Goal: Check status: Check status

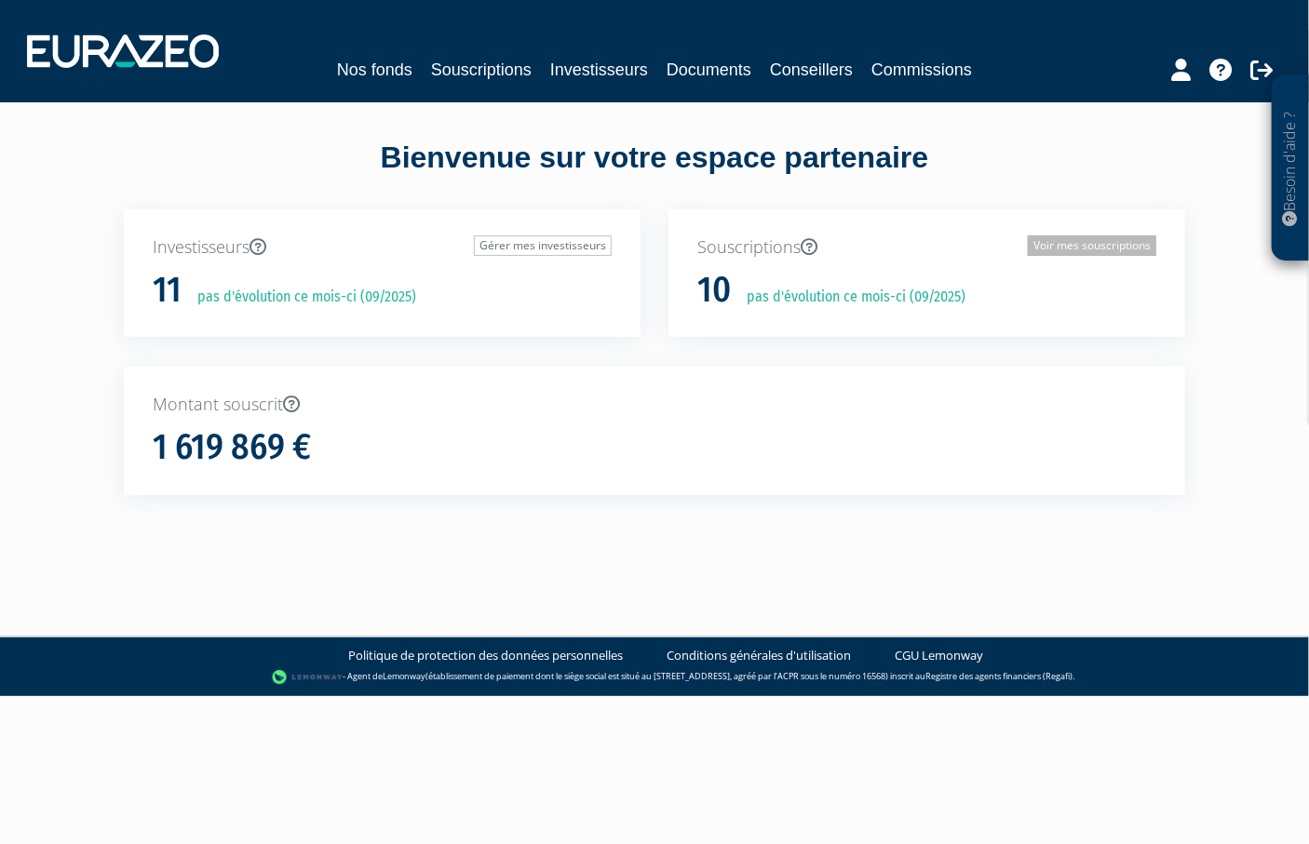
click at [1048, 247] on link "Voir mes souscriptions" at bounding box center [1092, 246] width 128 height 20
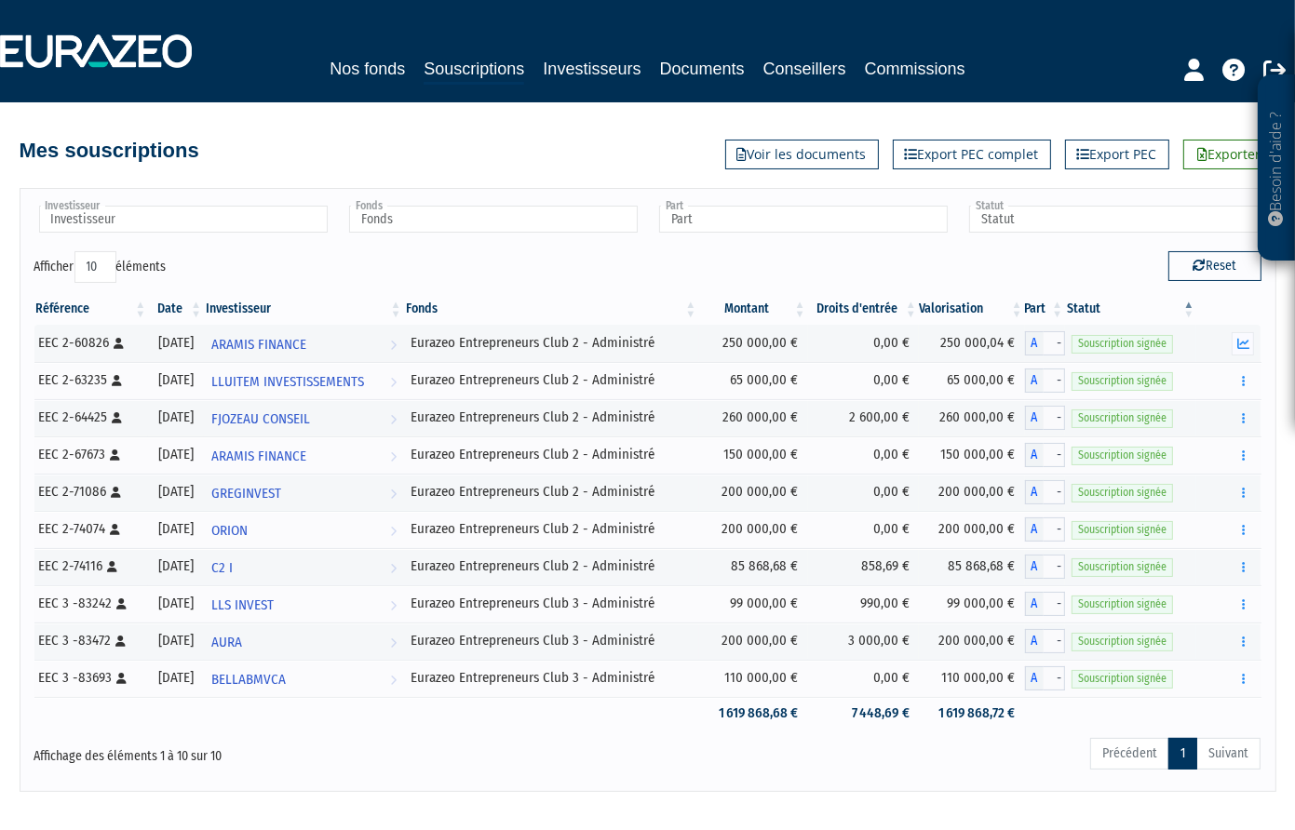
click at [699, 308] on th "Fonds" at bounding box center [551, 309] width 295 height 32
click at [699, 311] on th "Fonds" at bounding box center [551, 309] width 295 height 32
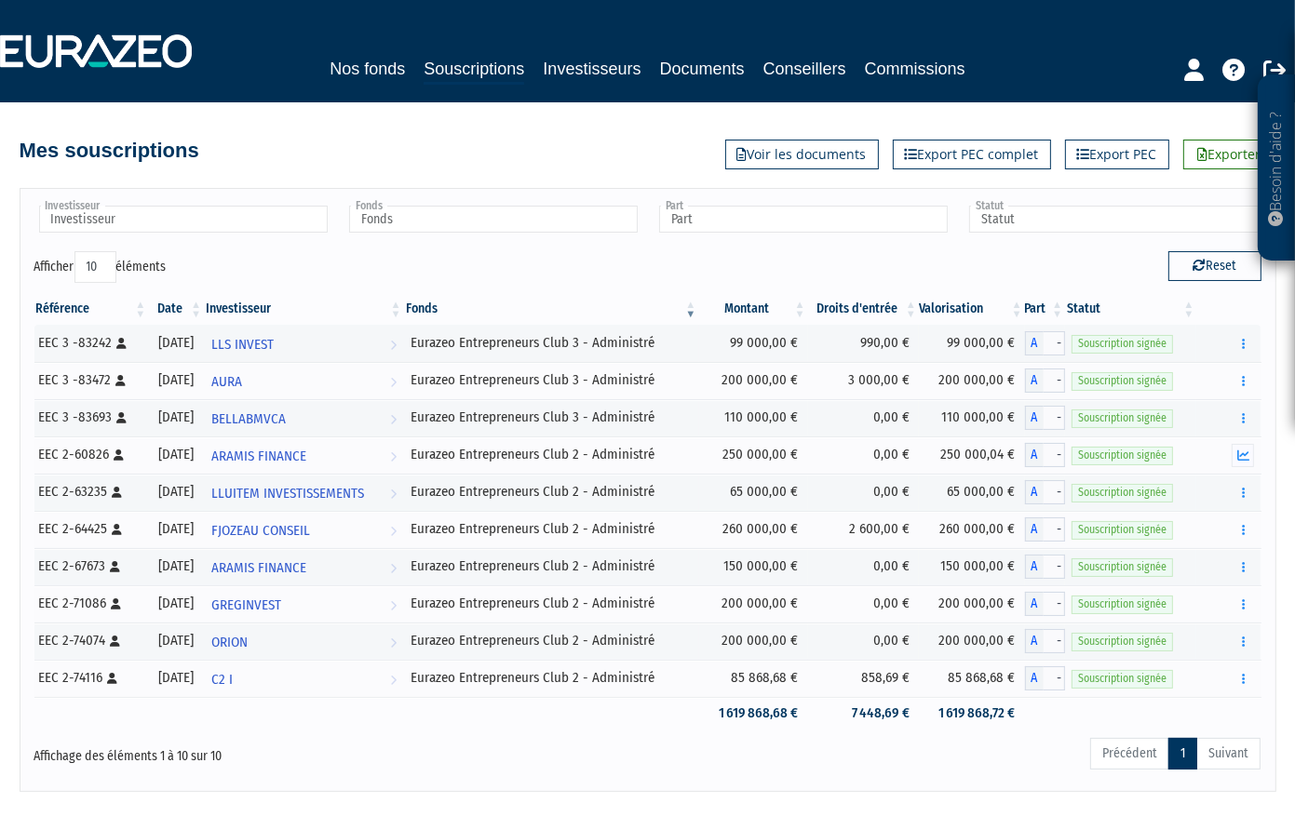
click at [699, 311] on th "Fonds" at bounding box center [551, 309] width 295 height 32
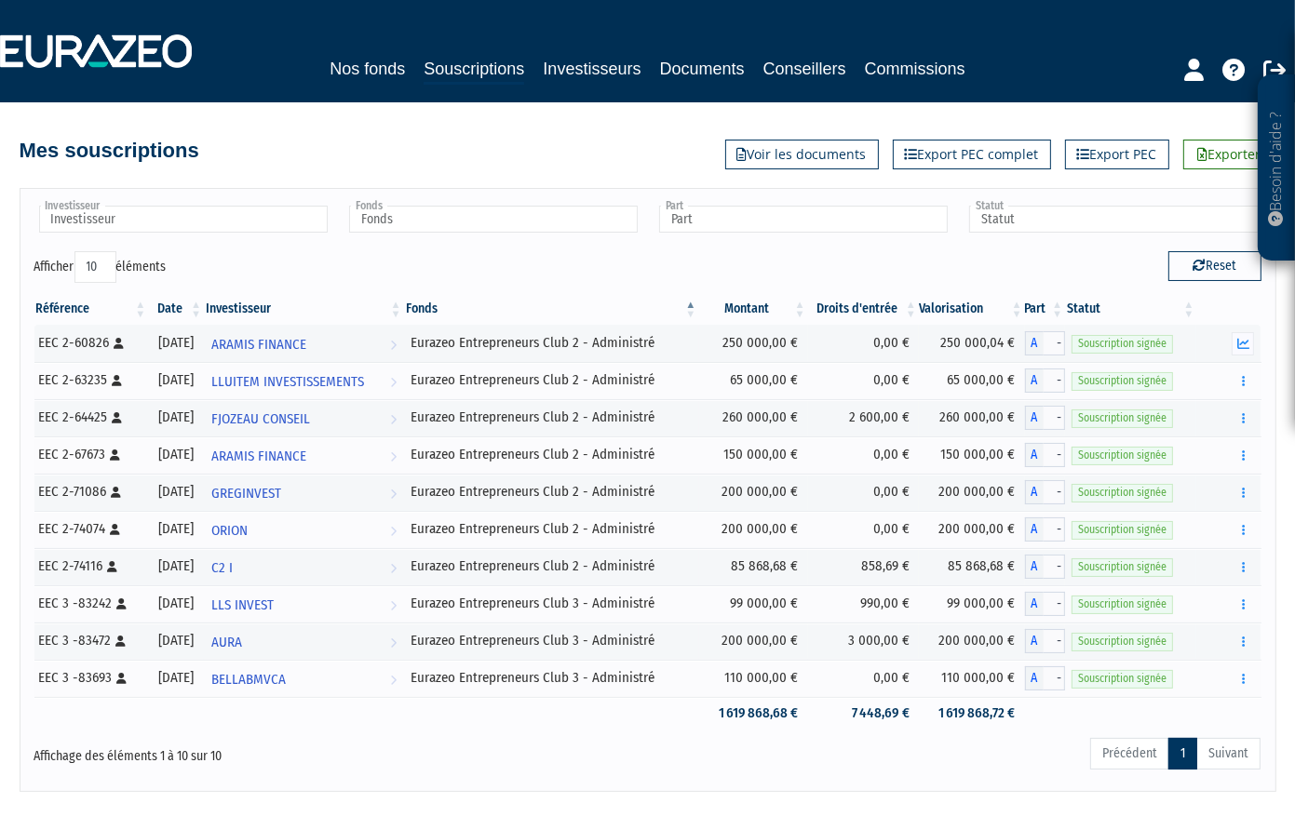
click at [699, 311] on th "Fonds" at bounding box center [551, 309] width 295 height 32
